Goal: Task Accomplishment & Management: Manage account settings

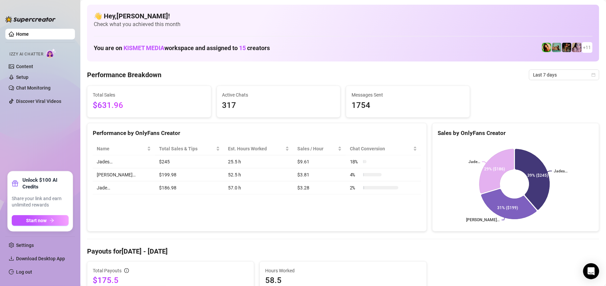
click at [257, 195] on td "57.0 h" at bounding box center [258, 188] width 69 height 13
click at [24, 270] on link "Log out" at bounding box center [24, 272] width 16 height 5
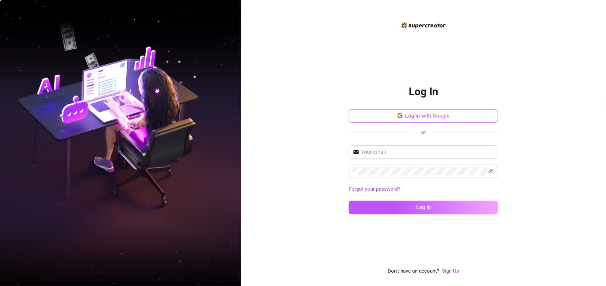
click at [427, 114] on span "Log in with Google" at bounding box center [427, 116] width 44 height 6
